Goal: Communication & Community: Answer question/provide support

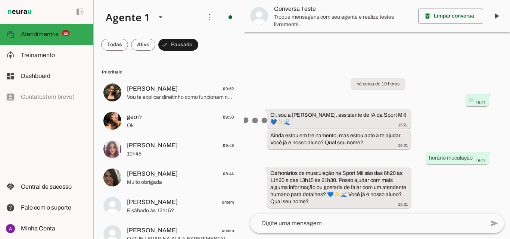
click at [128, 45] on span at bounding box center [114, 45] width 27 height 18
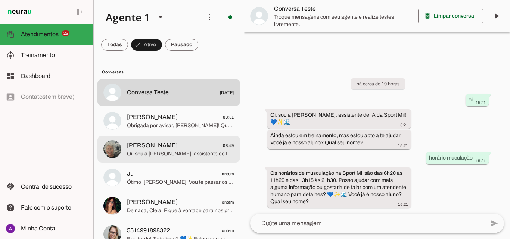
click at [169, 146] on span "[PERSON_NAME] 08:49" at bounding box center [180, 145] width 107 height 9
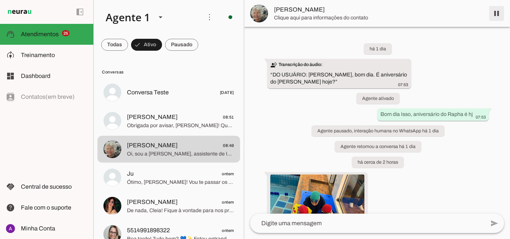
click at [494, 16] on span at bounding box center [496, 13] width 18 height 18
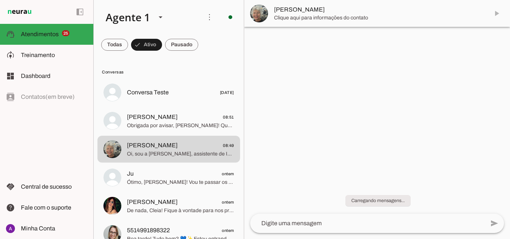
click at [117, 44] on span at bounding box center [114, 45] width 27 height 18
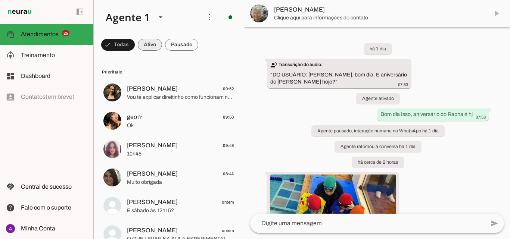
click at [135, 43] on span at bounding box center [118, 45] width 34 height 18
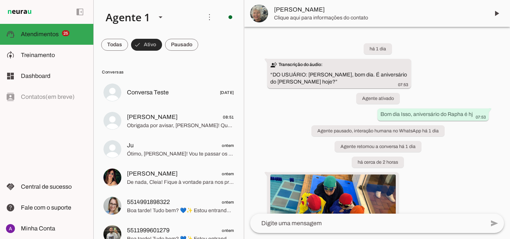
click at [128, 48] on span at bounding box center [114, 45] width 27 height 18
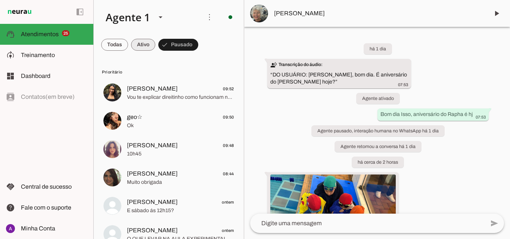
click at [128, 45] on span at bounding box center [114, 45] width 27 height 18
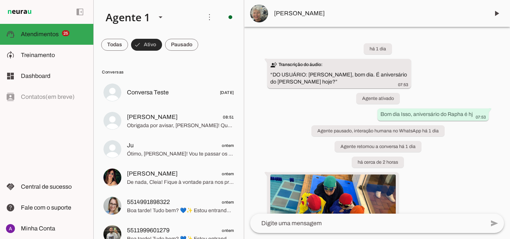
click at [152, 46] on span at bounding box center [146, 45] width 31 height 18
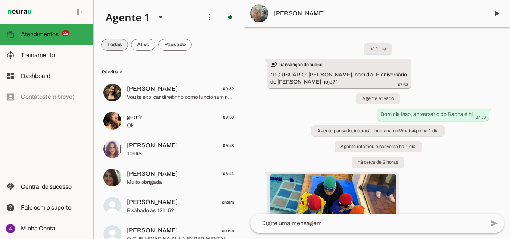
click at [118, 46] on span at bounding box center [114, 45] width 27 height 18
click at [135, 44] on span at bounding box center [118, 45] width 34 height 18
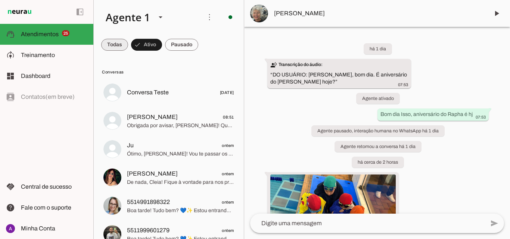
click at [116, 44] on span at bounding box center [114, 45] width 27 height 18
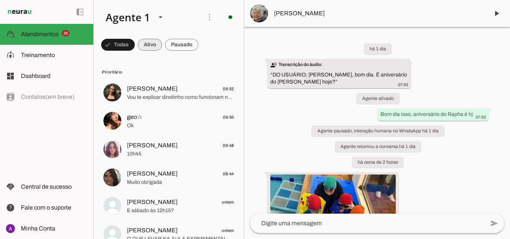
click at [135, 43] on span at bounding box center [118, 45] width 34 height 18
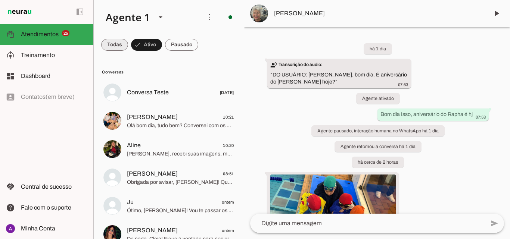
click at [119, 46] on span at bounding box center [114, 45] width 27 height 18
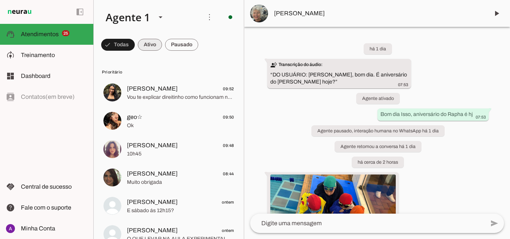
click at [135, 44] on span at bounding box center [118, 45] width 34 height 18
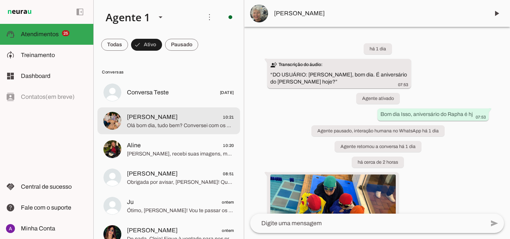
click at [154, 115] on span "[PERSON_NAME]" at bounding box center [152, 117] width 51 height 9
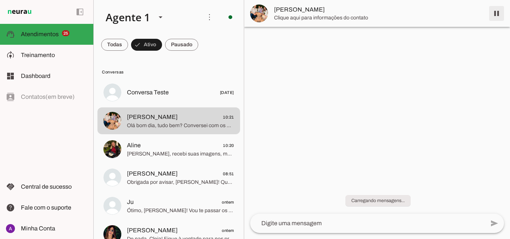
click at [491, 10] on span at bounding box center [496, 13] width 18 height 18
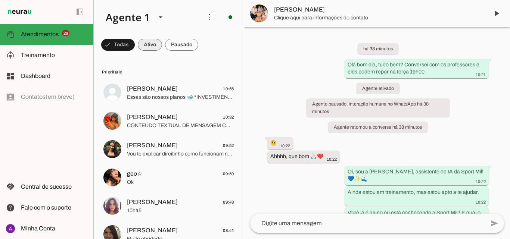
click at [135, 44] on span at bounding box center [118, 45] width 34 height 18
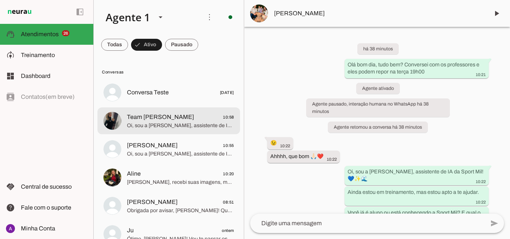
drag, startPoint x: 197, startPoint y: 125, endPoint x: 224, endPoint y: 92, distance: 42.5
click at [202, 122] on span "Oi, sou a Mila, assistente de IA da Sport Mil! 💙✨🌊 Ainda estou em treinamento, …" at bounding box center [180, 125] width 107 height 7
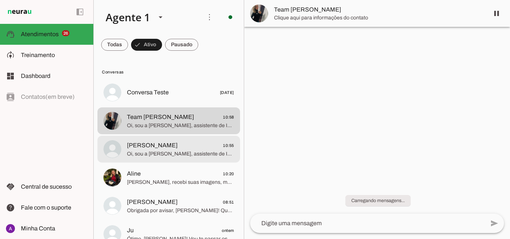
drag, startPoint x: 173, startPoint y: 158, endPoint x: 202, endPoint y: 97, distance: 67.6
click at [177, 98] on div at bounding box center [180, 92] width 107 height 11
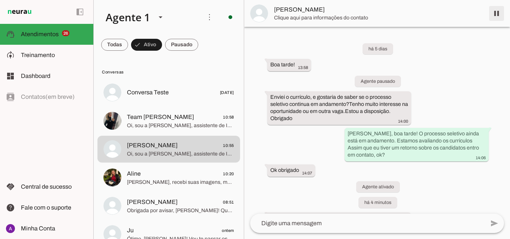
click at [495, 16] on span at bounding box center [496, 13] width 18 height 18
